Goal: Transaction & Acquisition: Subscribe to service/newsletter

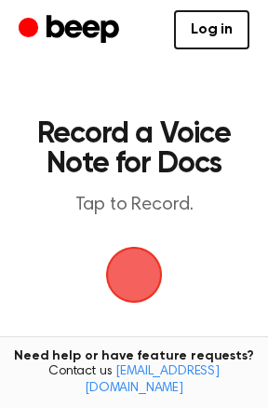
click at [144, 273] on span "button" at bounding box center [134, 274] width 52 height 52
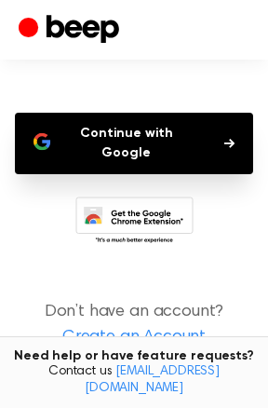
scroll to position [158, 0]
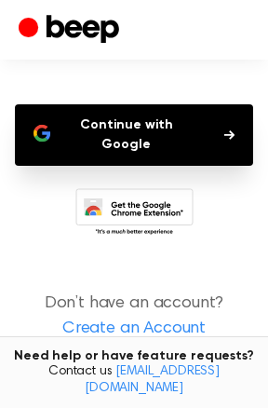
click at [228, 130] on icon "button" at bounding box center [229, 134] width 10 height 9
click at [231, 130] on icon "button" at bounding box center [229, 134] width 10 height 9
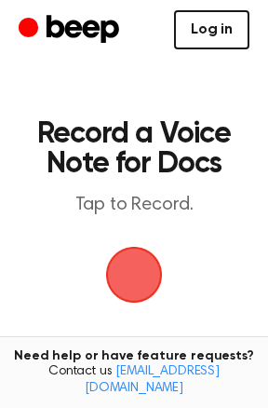
click at [204, 23] on link "Log in" at bounding box center [211, 29] width 75 height 39
click at [127, 300] on span "button" at bounding box center [134, 275] width 60 height 60
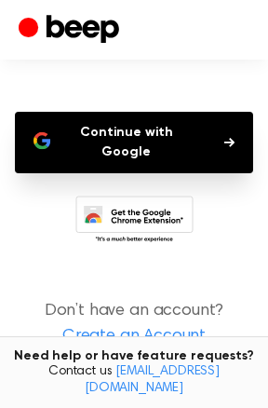
scroll to position [163, 0]
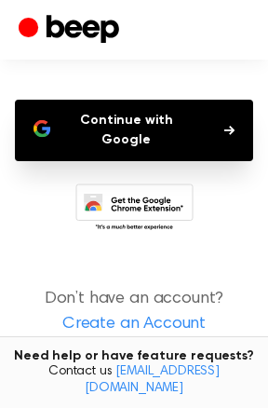
click at [122, 312] on link "Create an Account" at bounding box center [134, 324] width 231 height 25
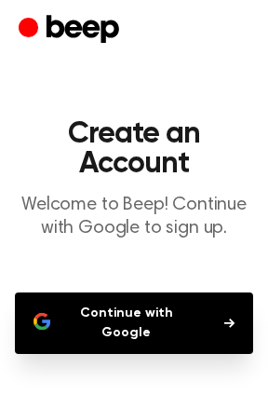
click at [122, 295] on button "Continue with Google" at bounding box center [134, 322] width 238 height 61
